Goal: Transaction & Acquisition: Subscribe to service/newsletter

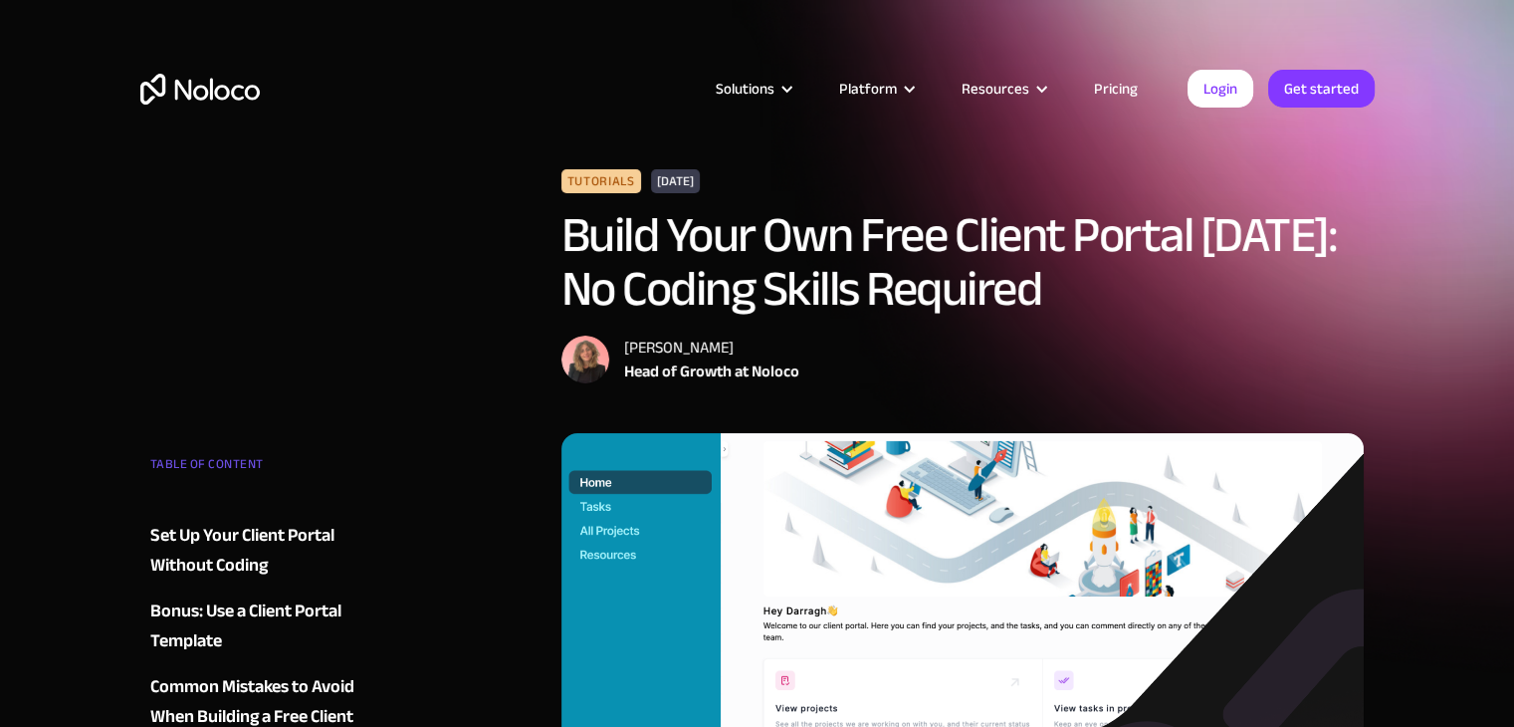
click at [1115, 87] on link "Pricing" at bounding box center [1116, 89] width 94 height 26
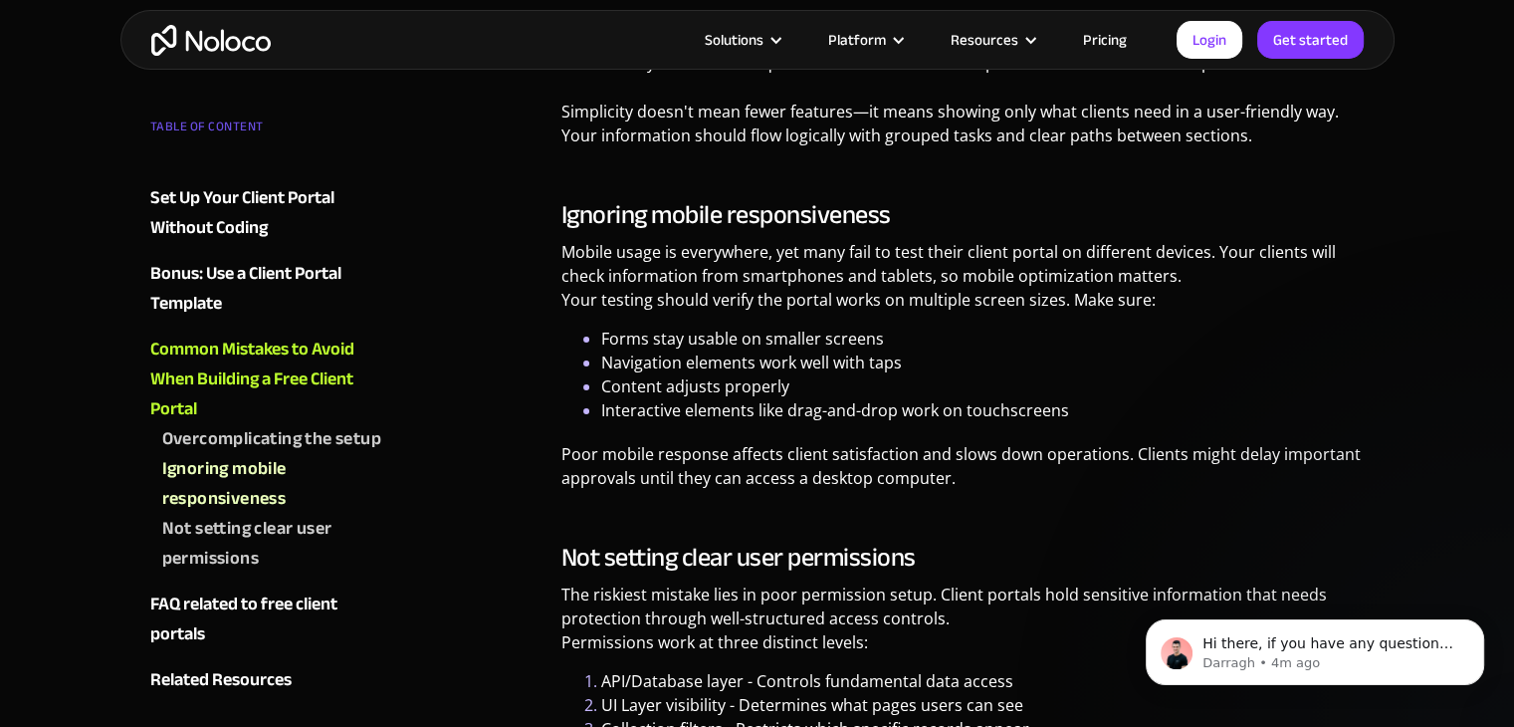
scroll to position [6704, 0]
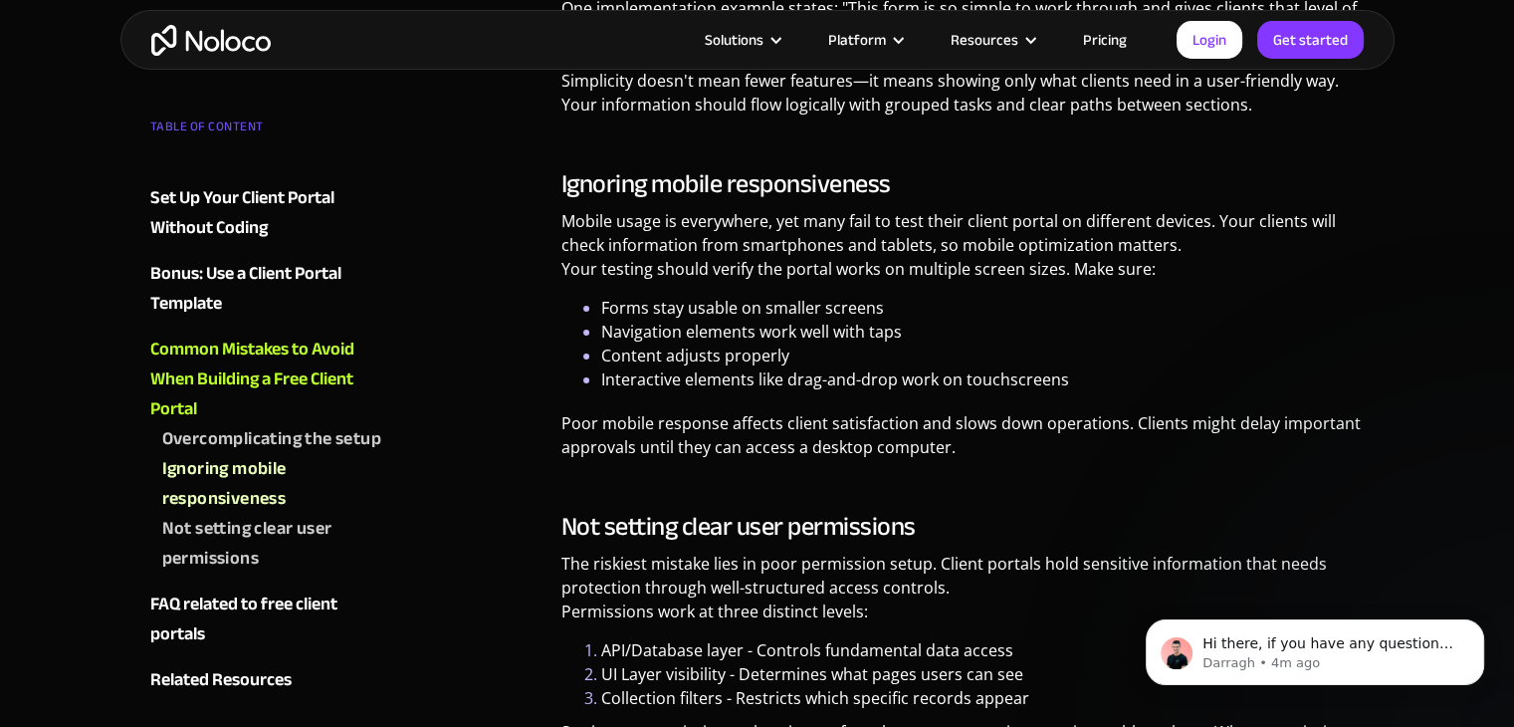
drag, startPoint x: 1512, startPoint y: 367, endPoint x: 1520, endPoint y: 376, distance: 12.7
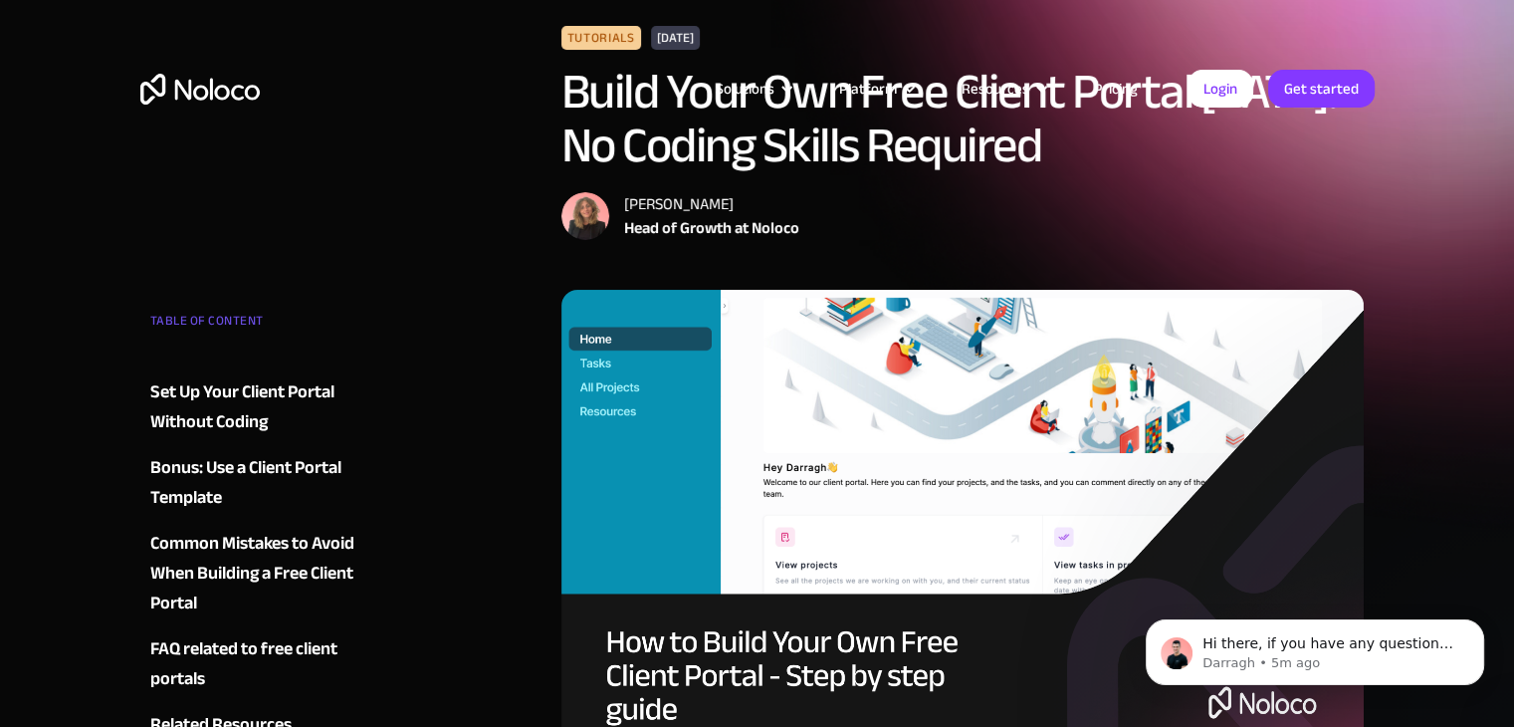
scroll to position [0, 0]
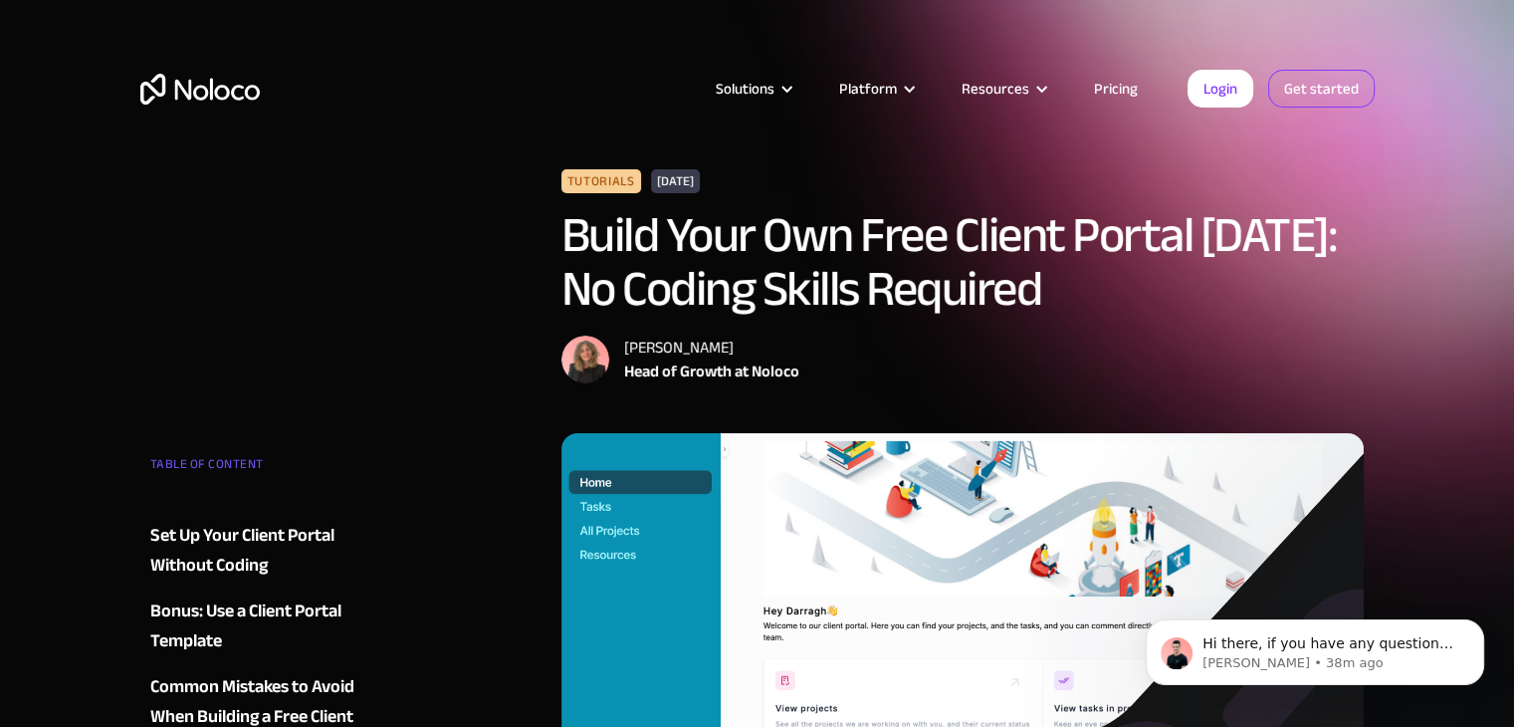
click at [1311, 88] on link "Get started" at bounding box center [1322, 89] width 107 height 38
